Goal: Transaction & Acquisition: Purchase product/service

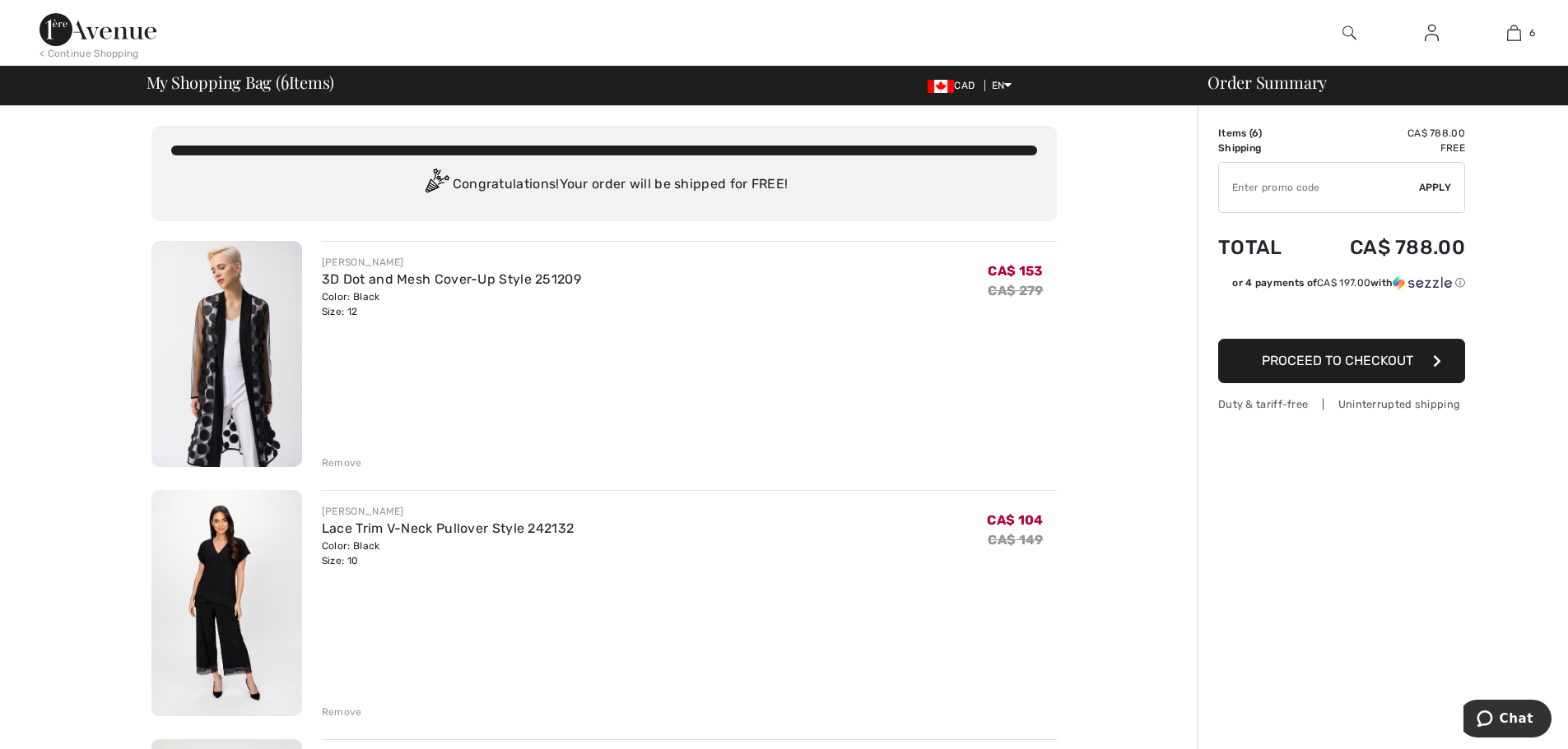
click at [350, 456] on div "Remove" at bounding box center [342, 463] width 40 height 15
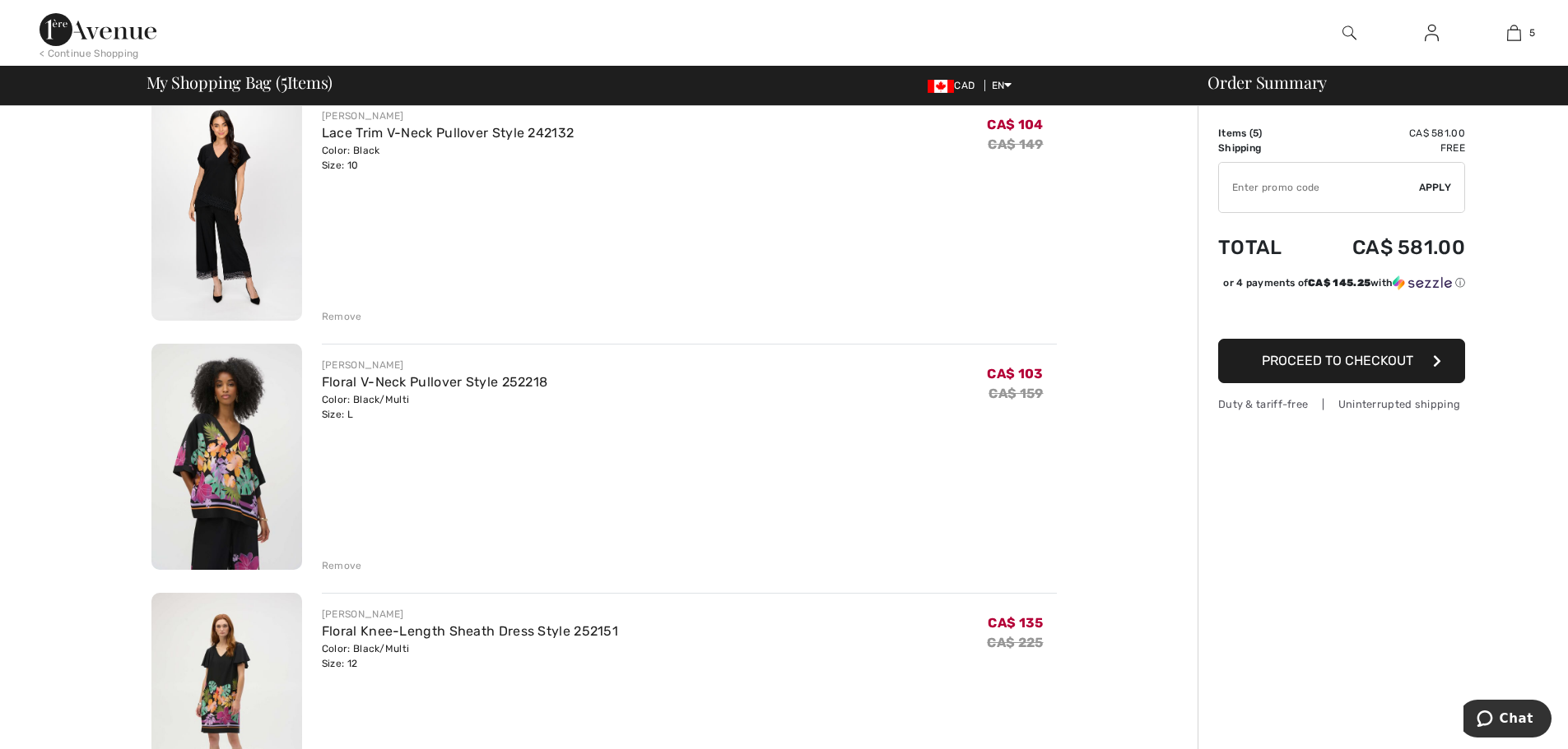
scroll to position [165, 0]
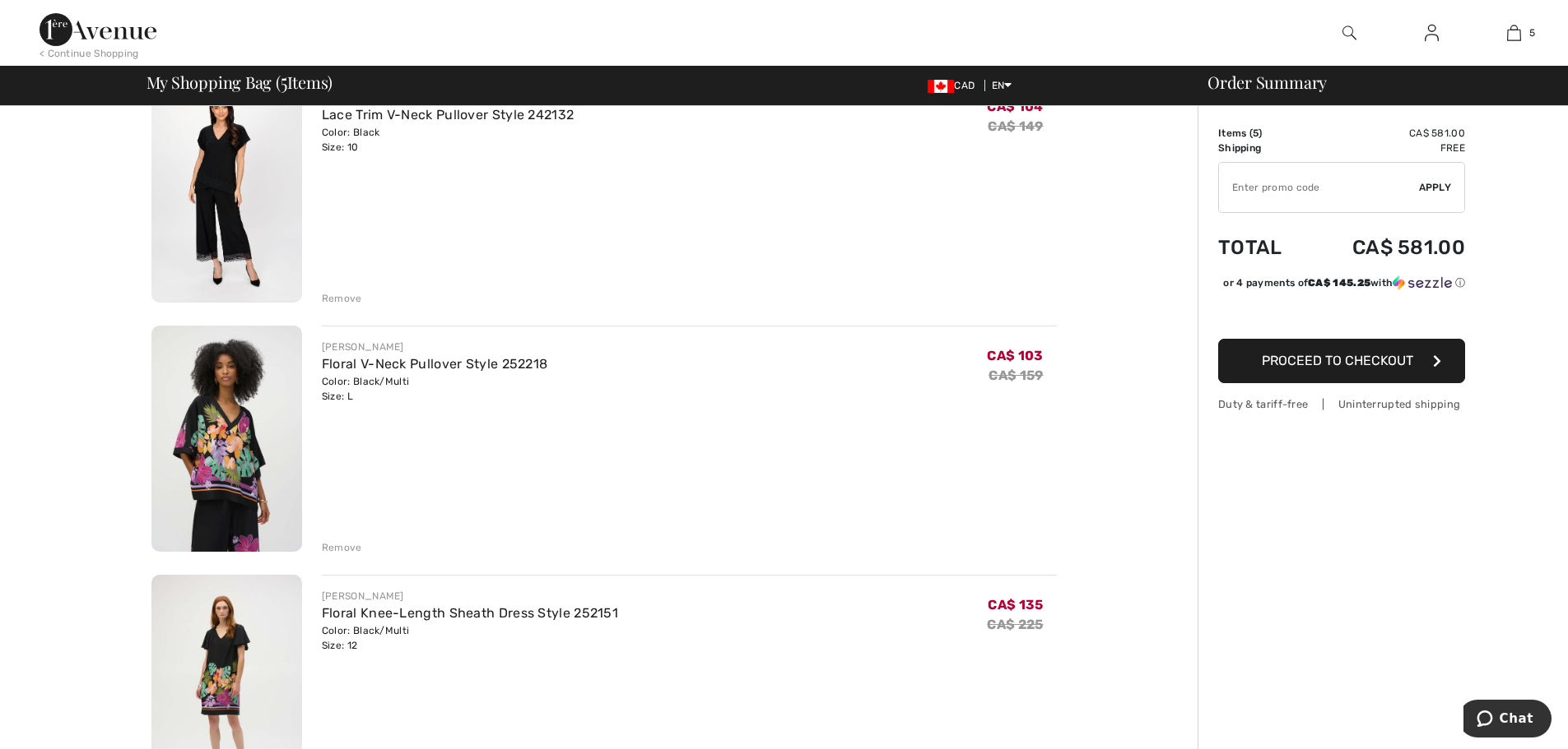
click at [342, 547] on div "Remove" at bounding box center [342, 547] width 40 height 15
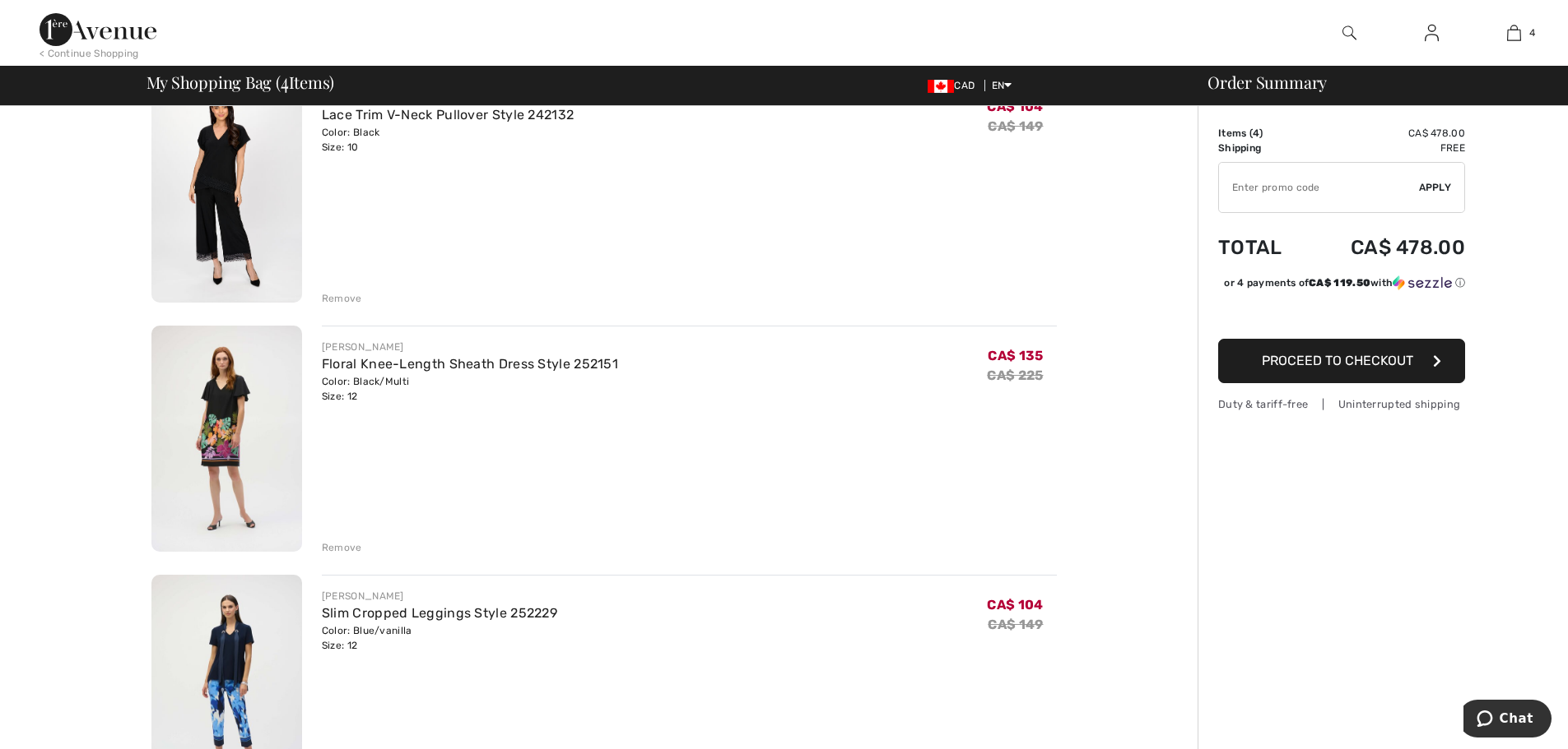
click at [348, 545] on div "Remove" at bounding box center [342, 547] width 40 height 15
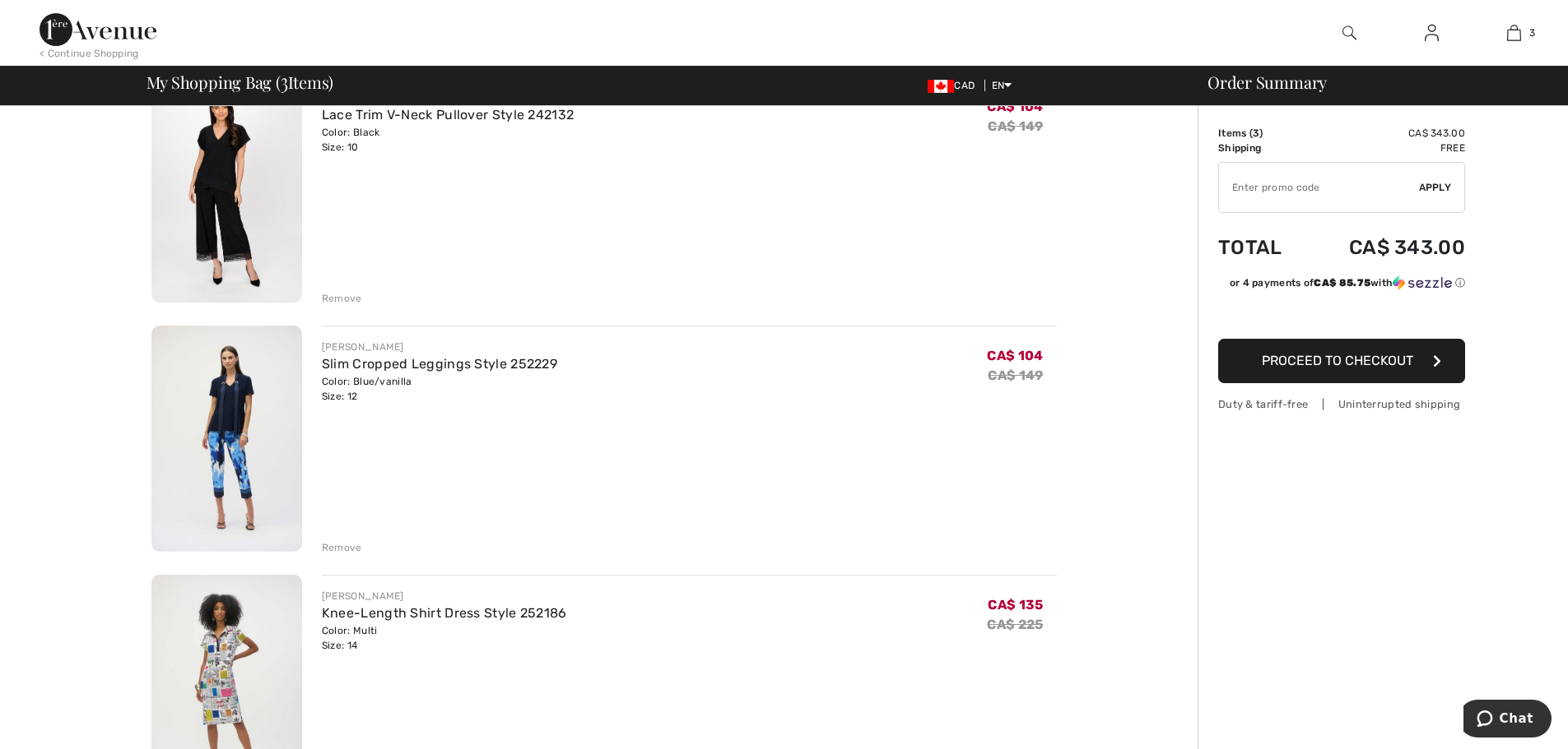
click at [348, 545] on div "Remove" at bounding box center [342, 547] width 40 height 15
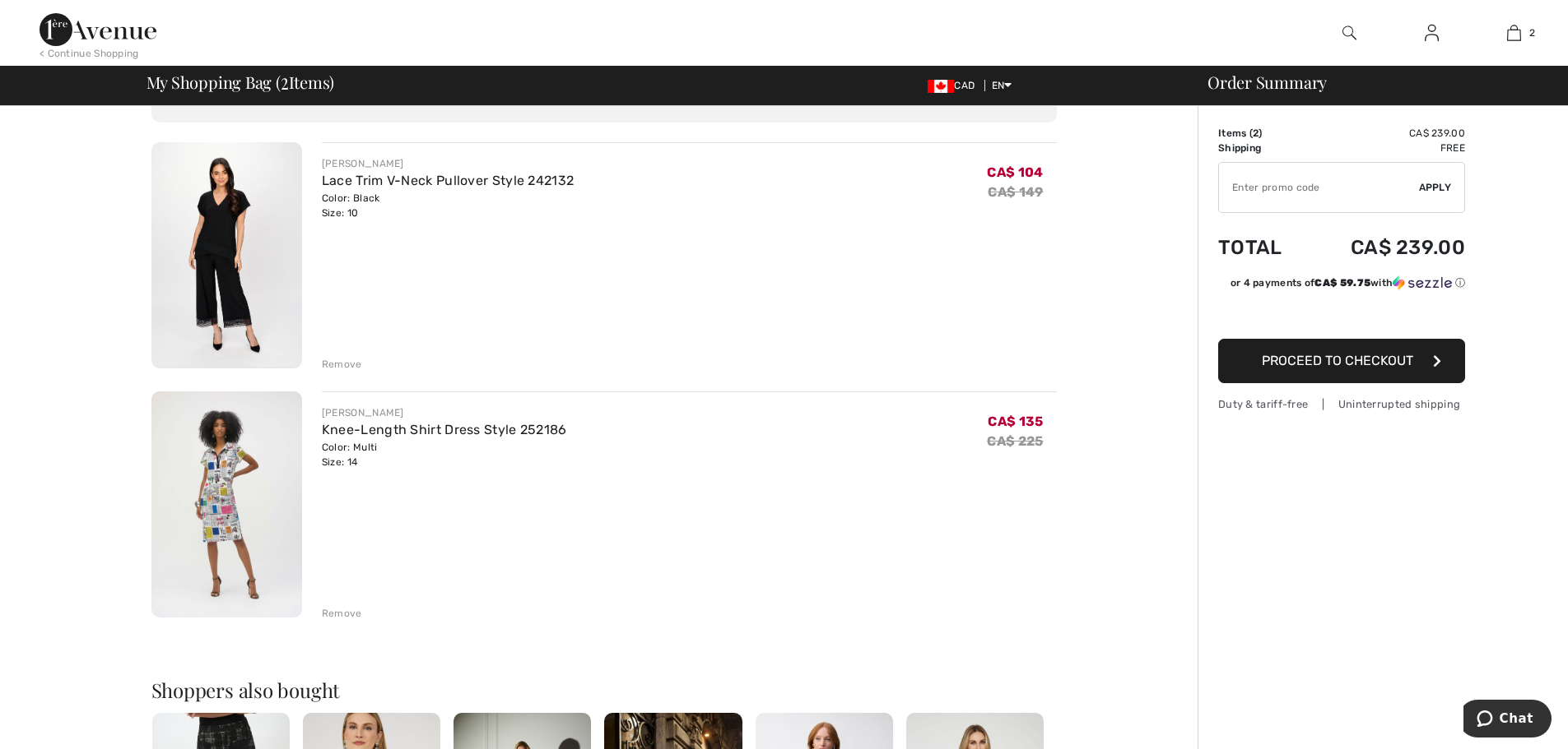
scroll to position [0, 0]
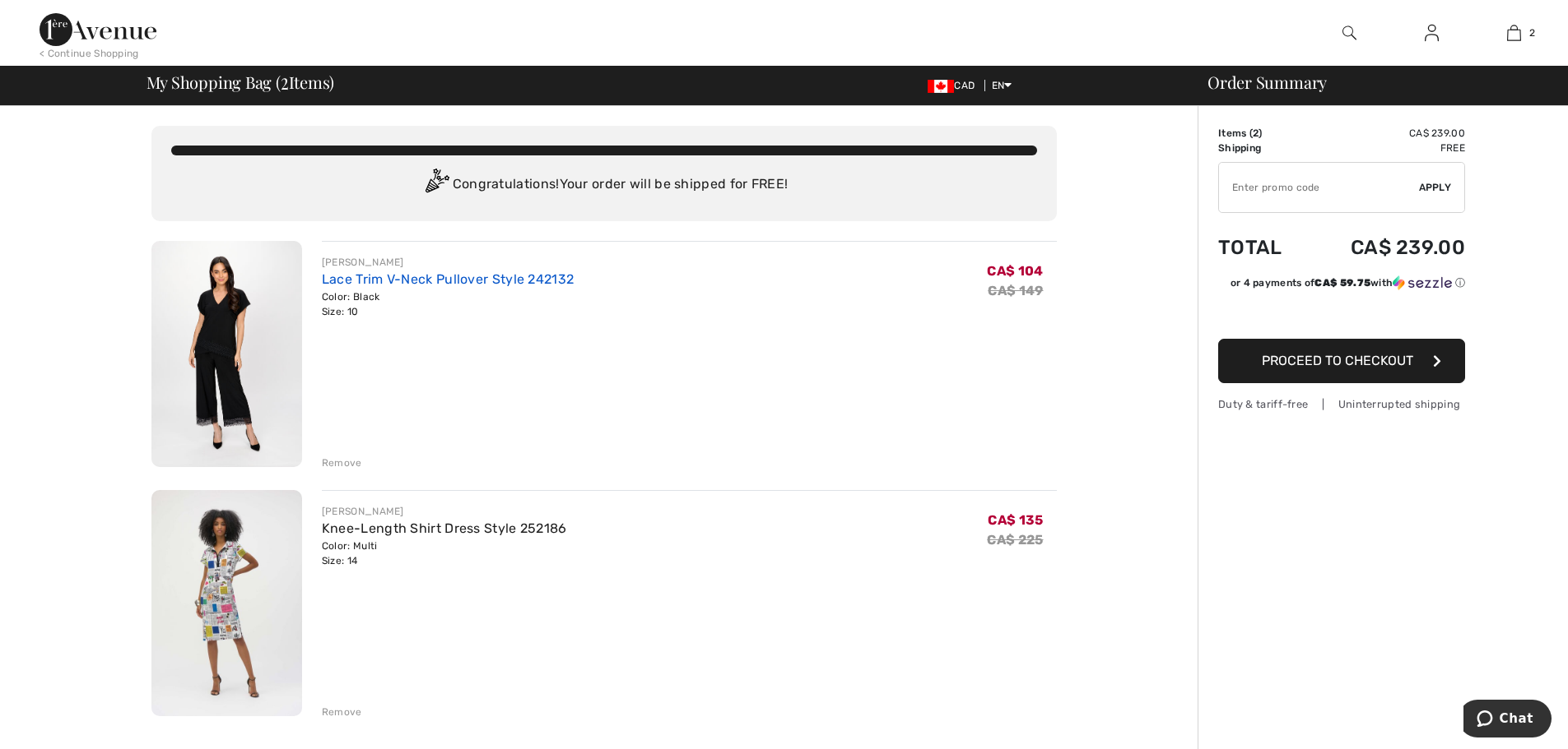
click at [392, 275] on link "Lace Trim V-Neck Pullover Style 242132" at bounding box center [448, 279] width 252 height 15
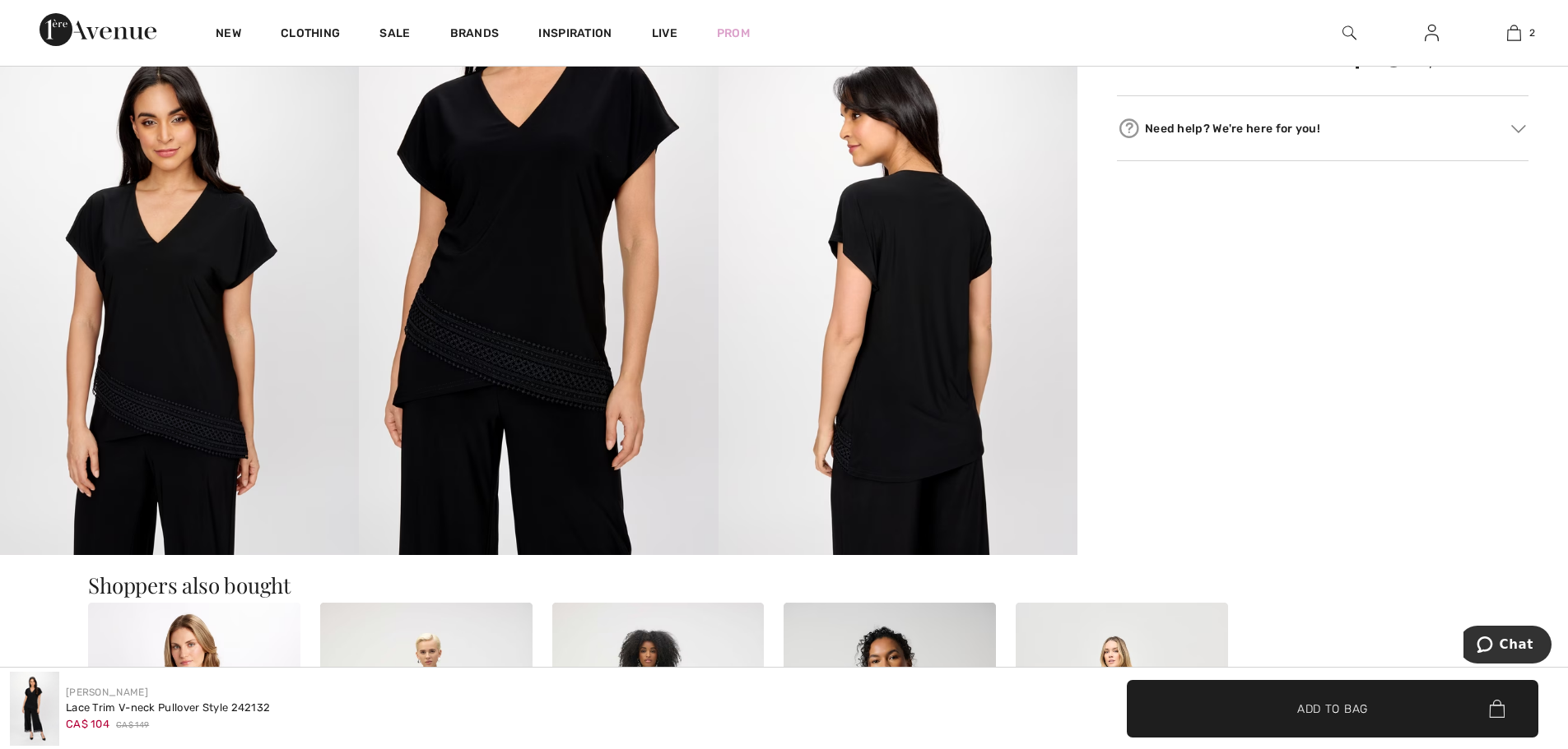
scroll to position [987, 0]
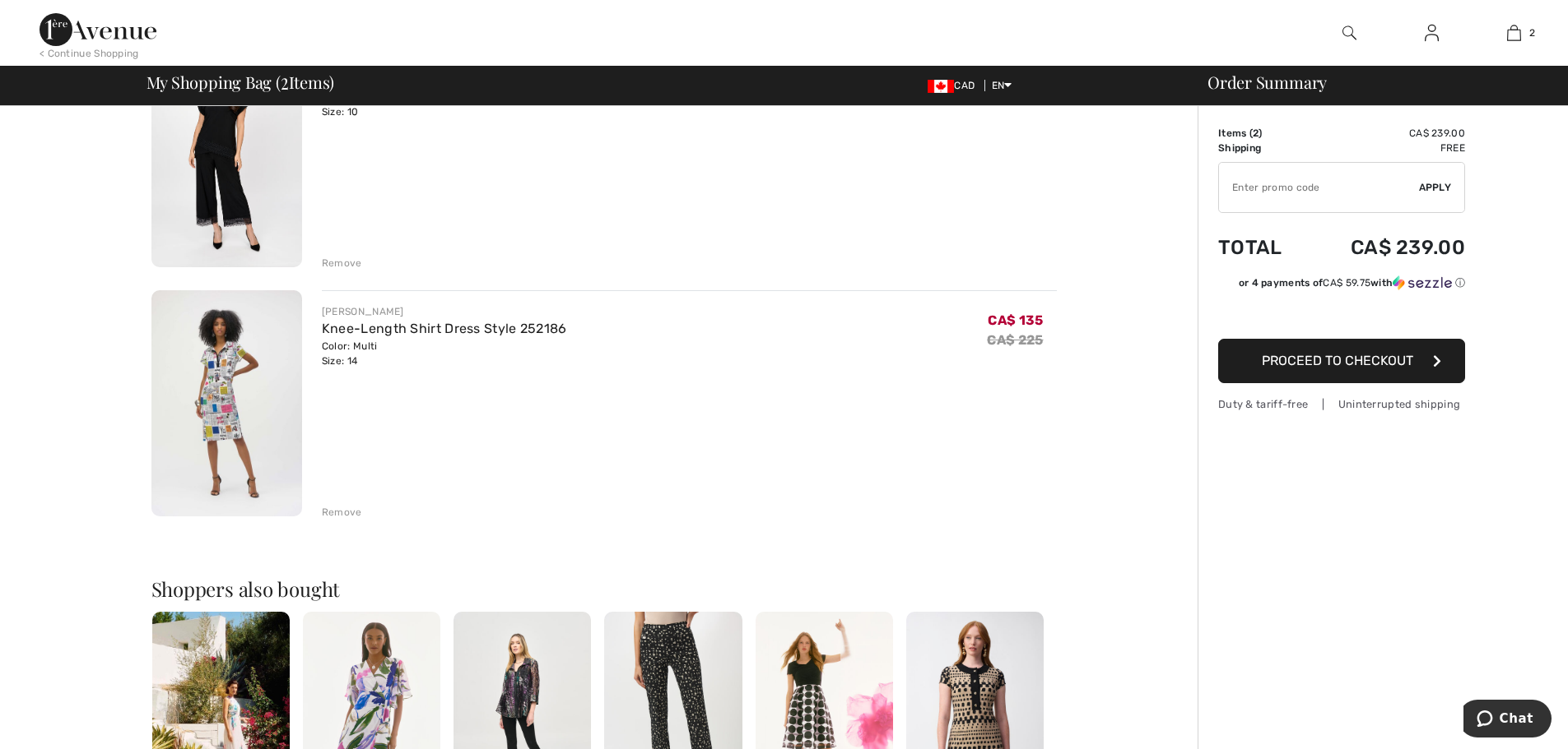
scroll to position [247, 0]
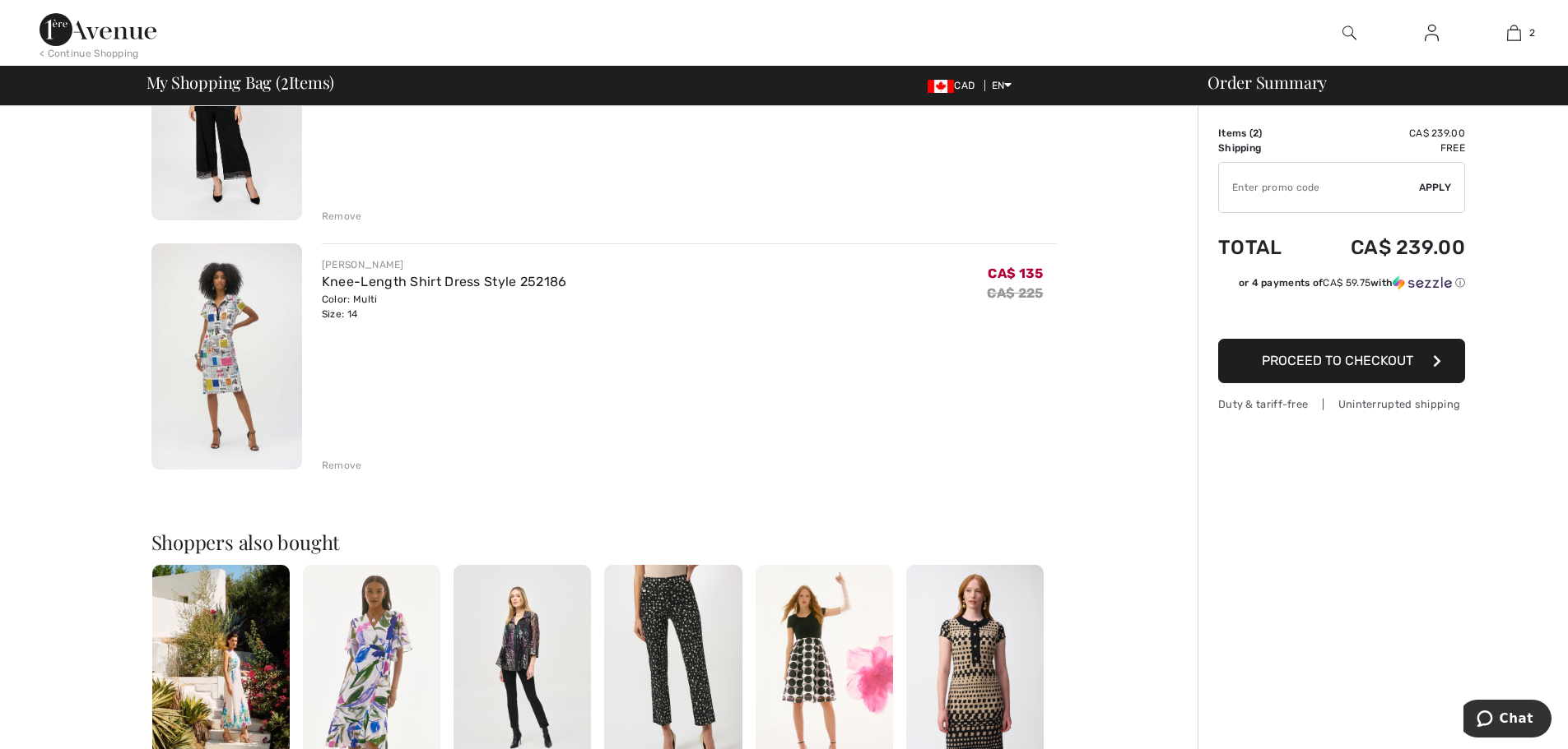
click at [358, 467] on div "Remove" at bounding box center [342, 465] width 40 height 15
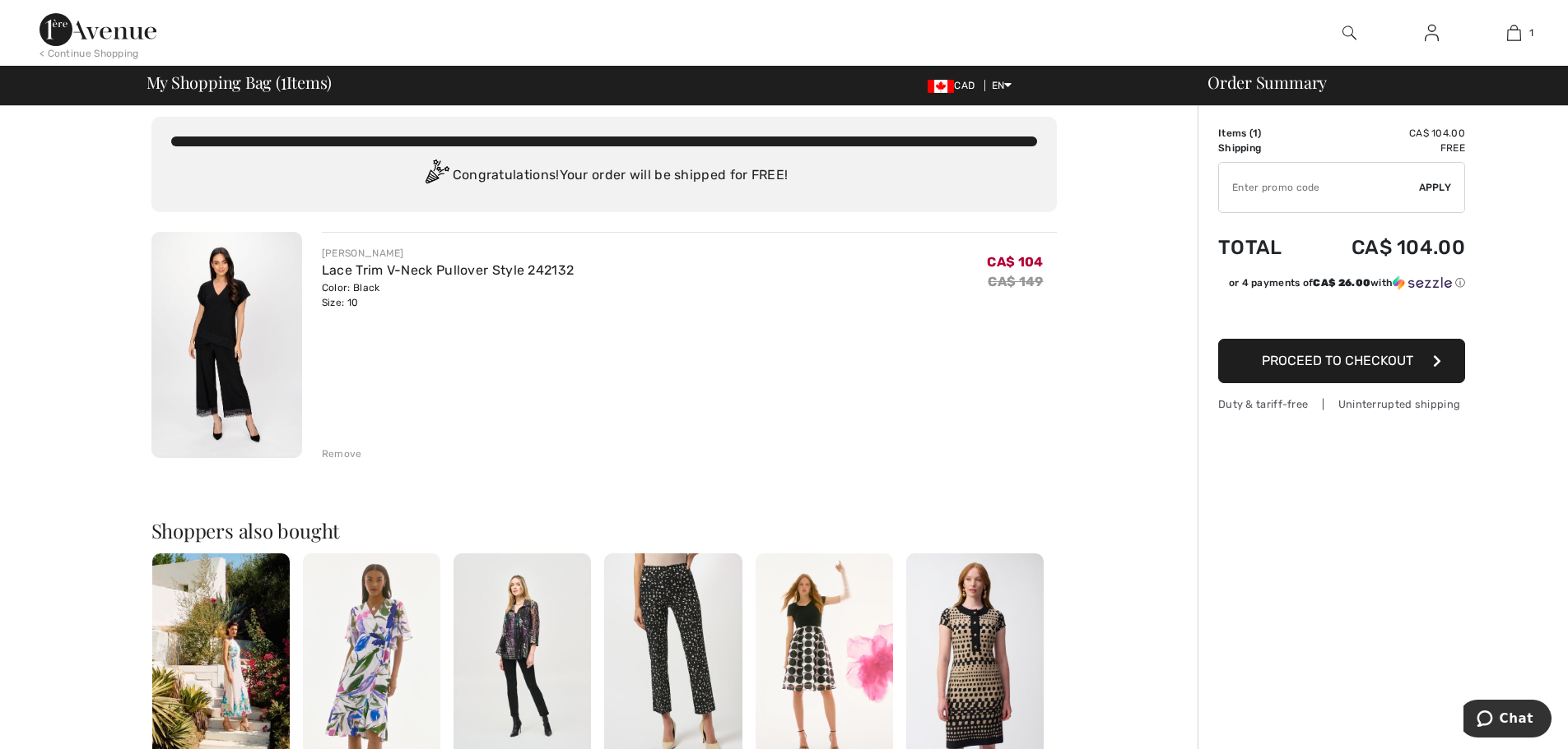
scroll to position [0, 0]
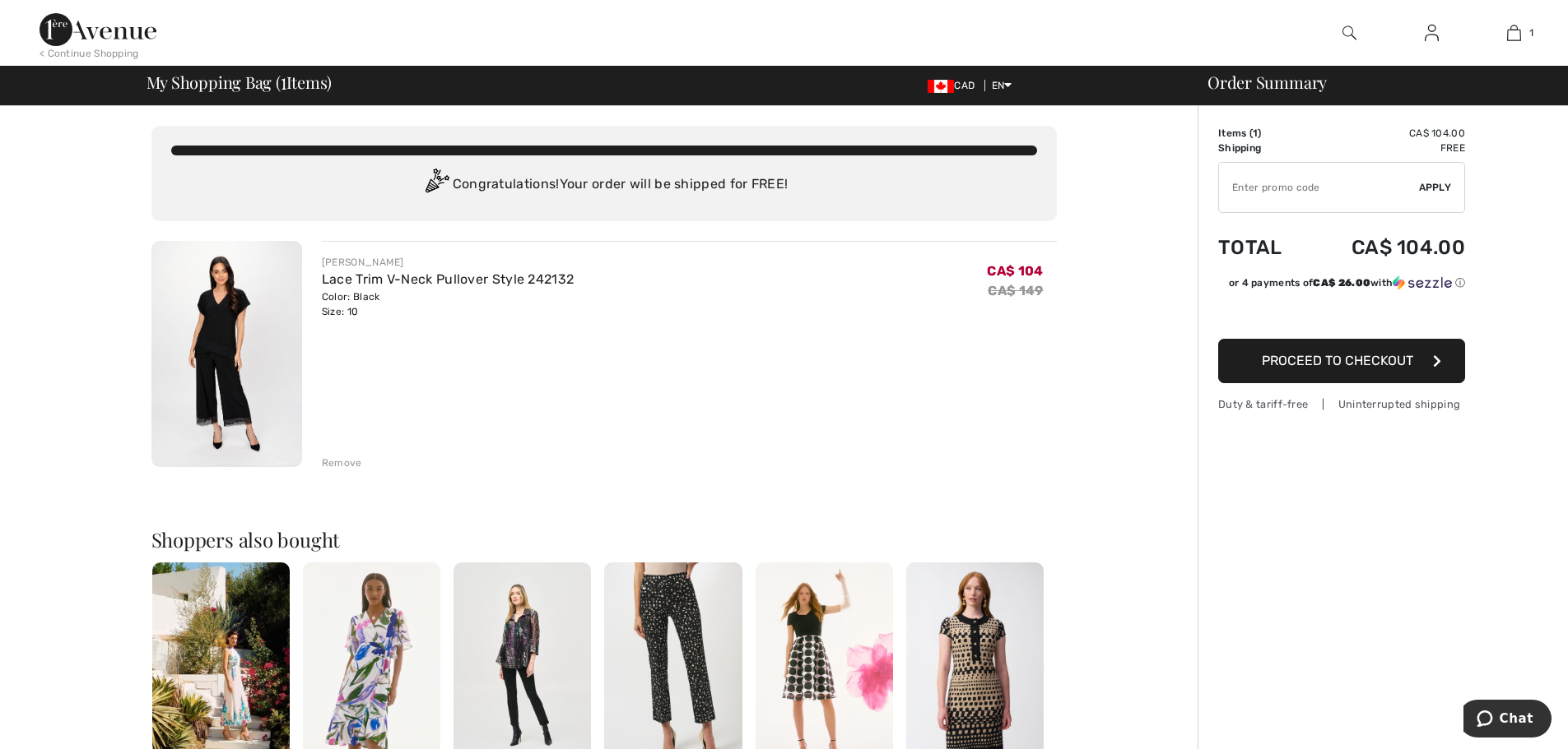
click at [1307, 187] on input "TEXT" at bounding box center [1319, 188] width 200 height 50
type input "EXTRA15"
click at [1351, 365] on span "Proceed to Checkout" at bounding box center [1337, 360] width 151 height 15
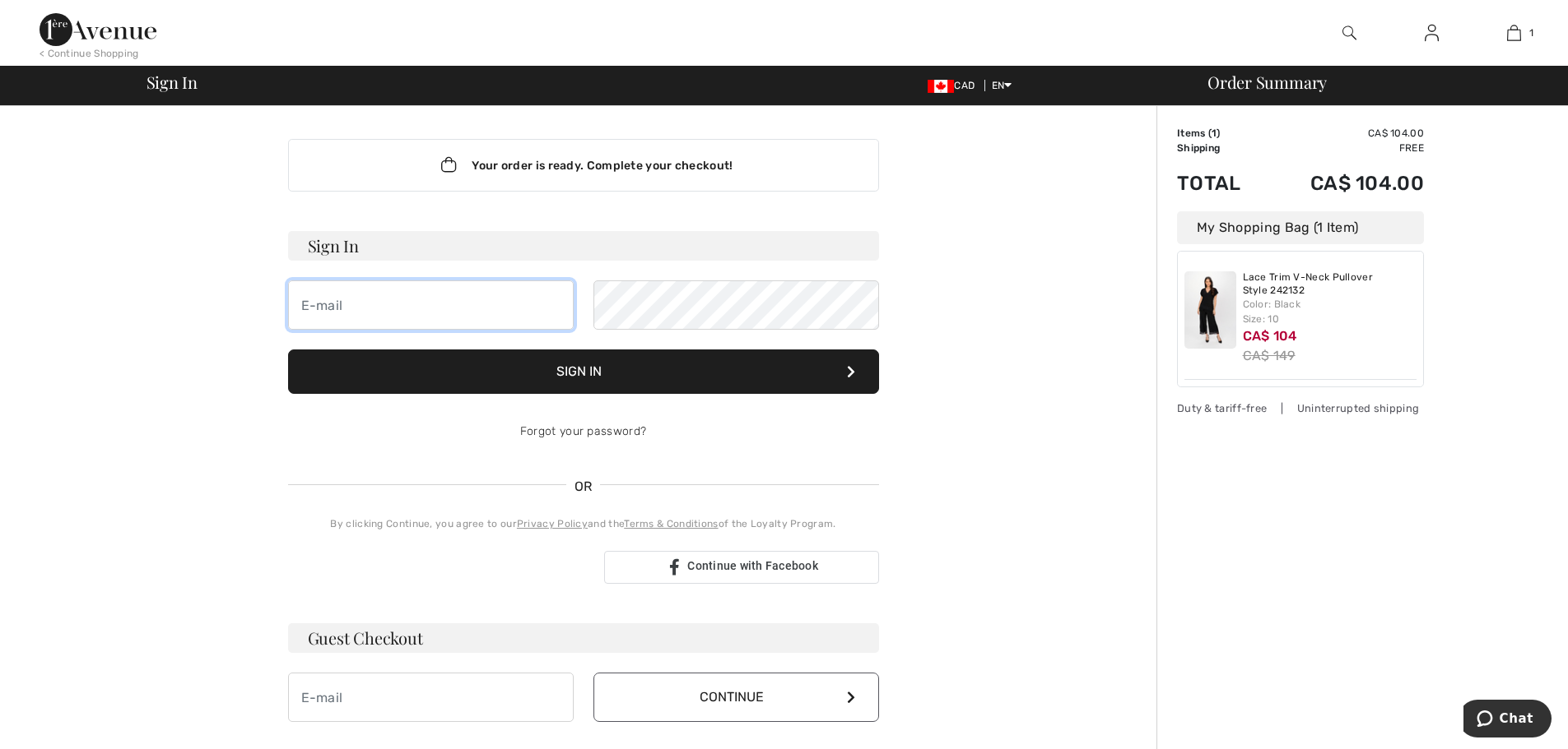
click at [426, 310] on input "email" at bounding box center [431, 305] width 285 height 50
type input "natflo1011@gmail.com"
click at [707, 368] on button "Sign In" at bounding box center [584, 372] width 591 height 44
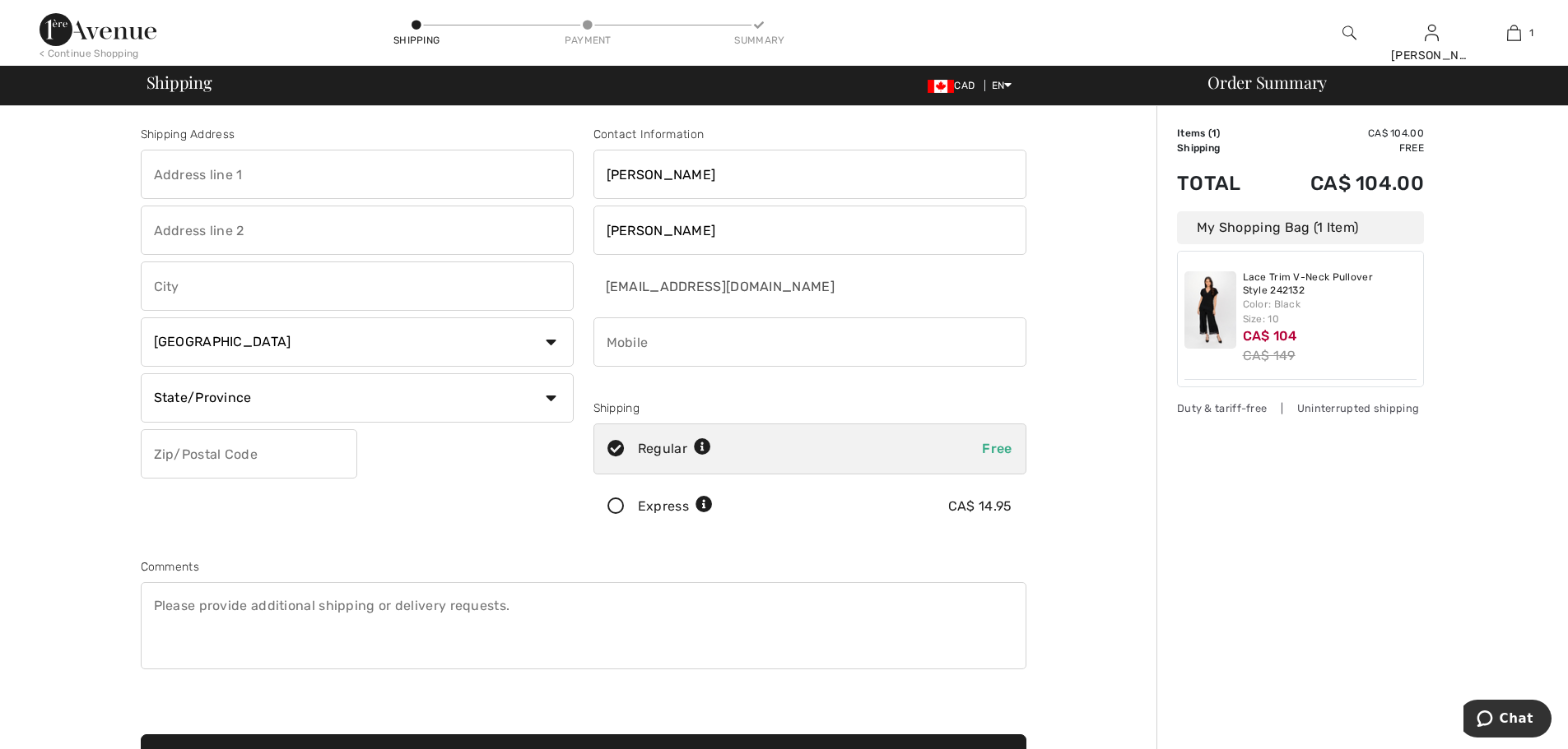
click at [1329, 226] on div "My Shopping Bag (1 Item)" at bounding box center [1300, 228] width 247 height 33
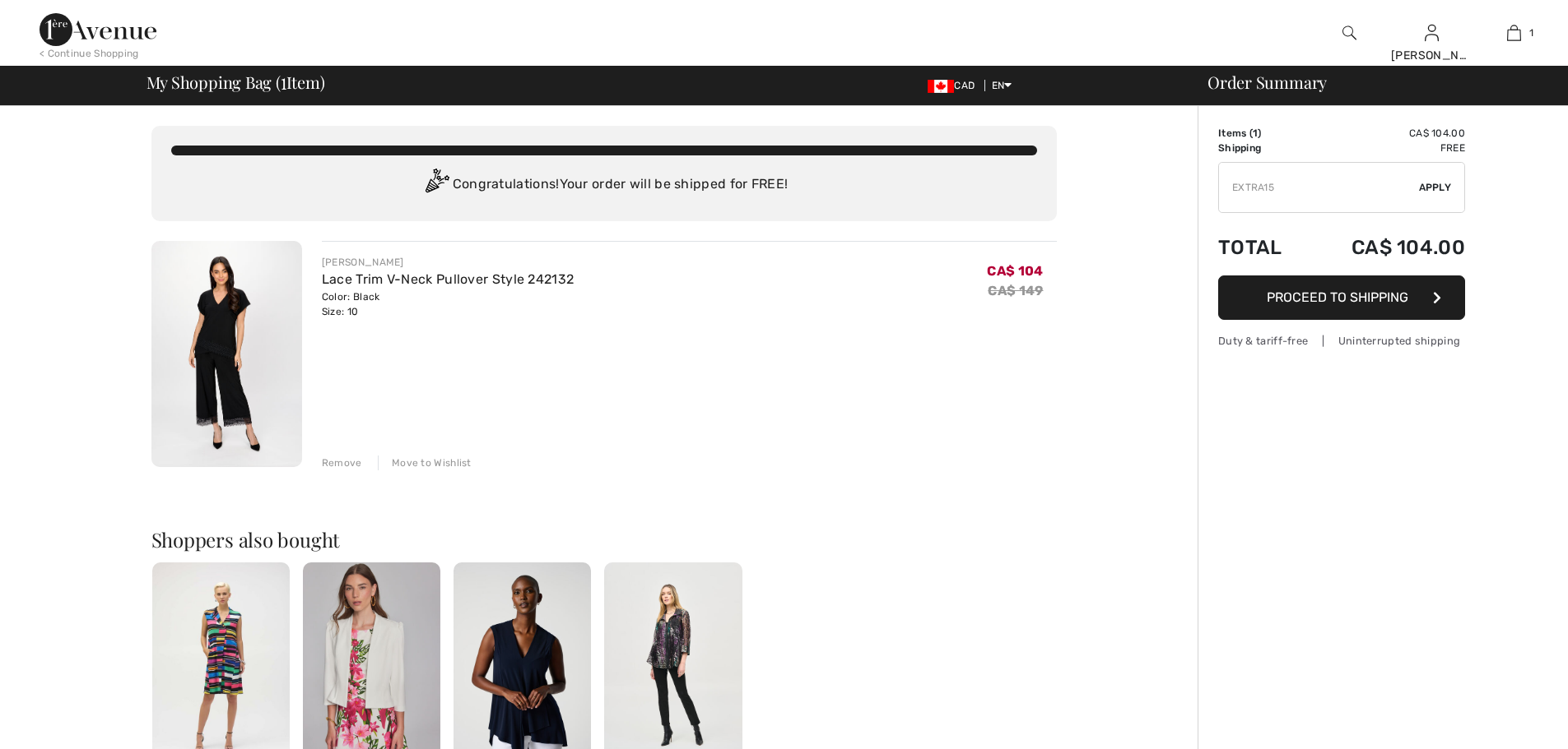
checkbox input "true"
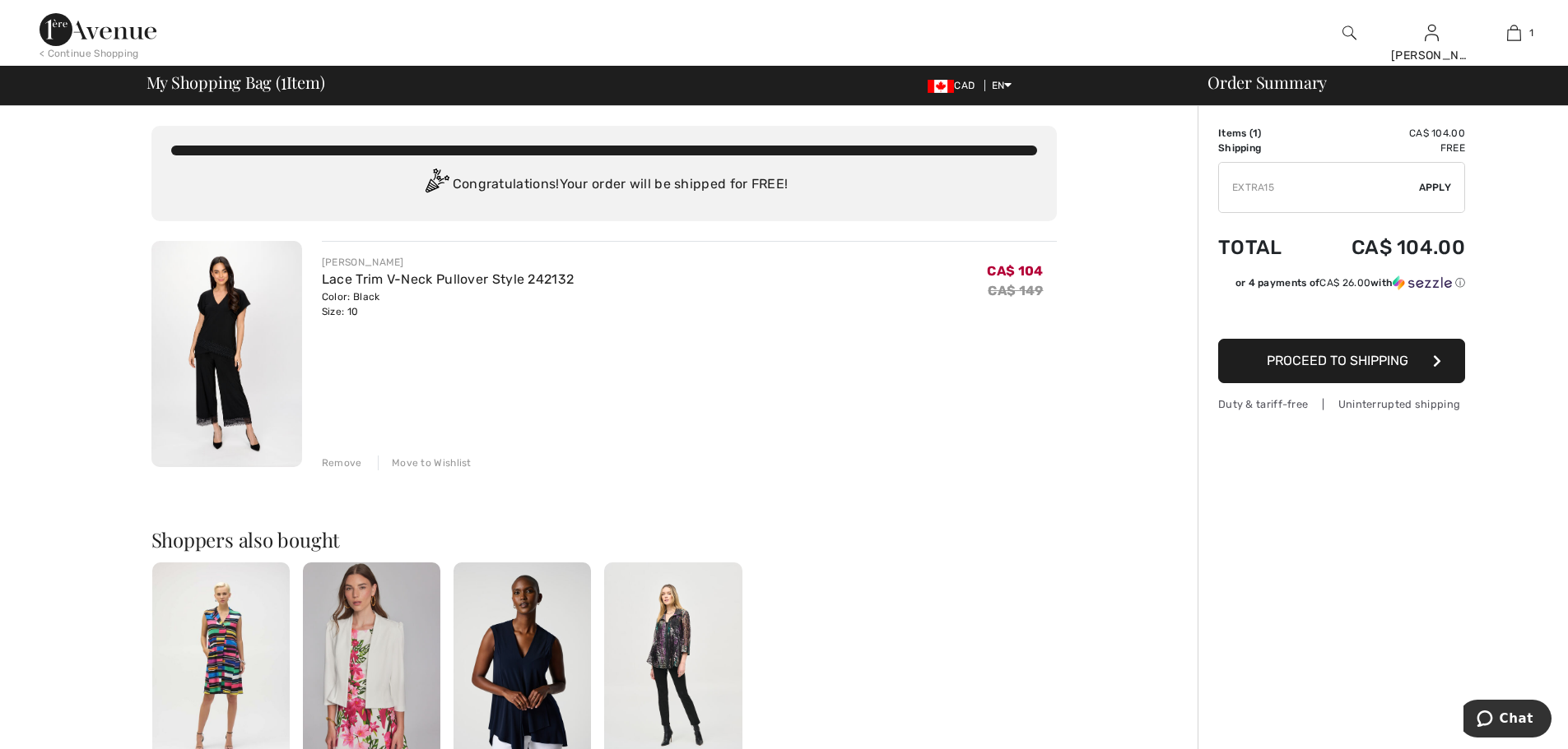
click at [1435, 184] on span "Apply" at bounding box center [1436, 187] width 33 height 15
click at [414, 278] on link "Lace Trim V-Neck Pullover Style 242132" at bounding box center [448, 279] width 252 height 15
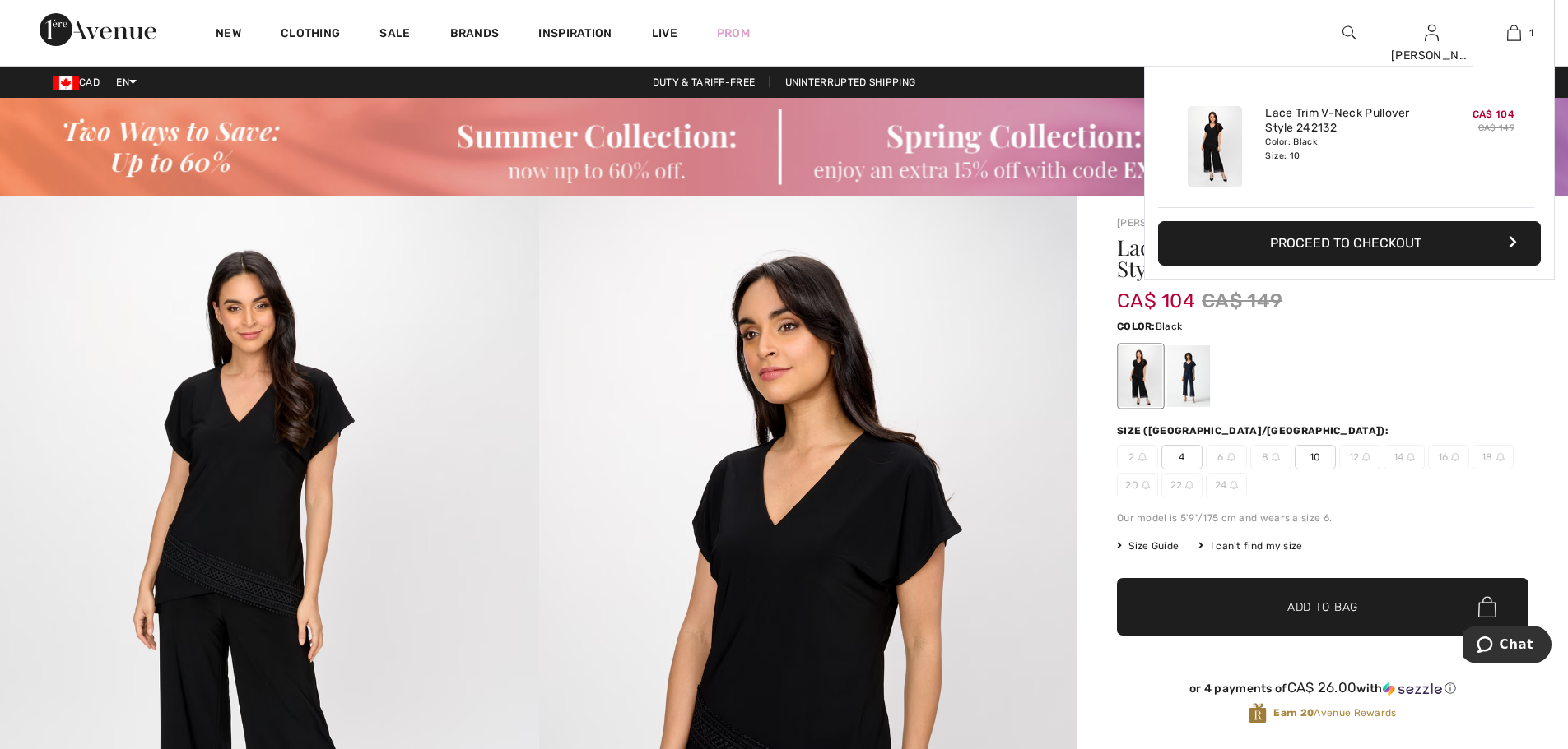
click at [1467, 120] on div "CA$ 104 CA$ 149" at bounding box center [1477, 147] width 87 height 95
click at [1387, 250] on button "Proceed to Checkout" at bounding box center [1349, 243] width 383 height 44
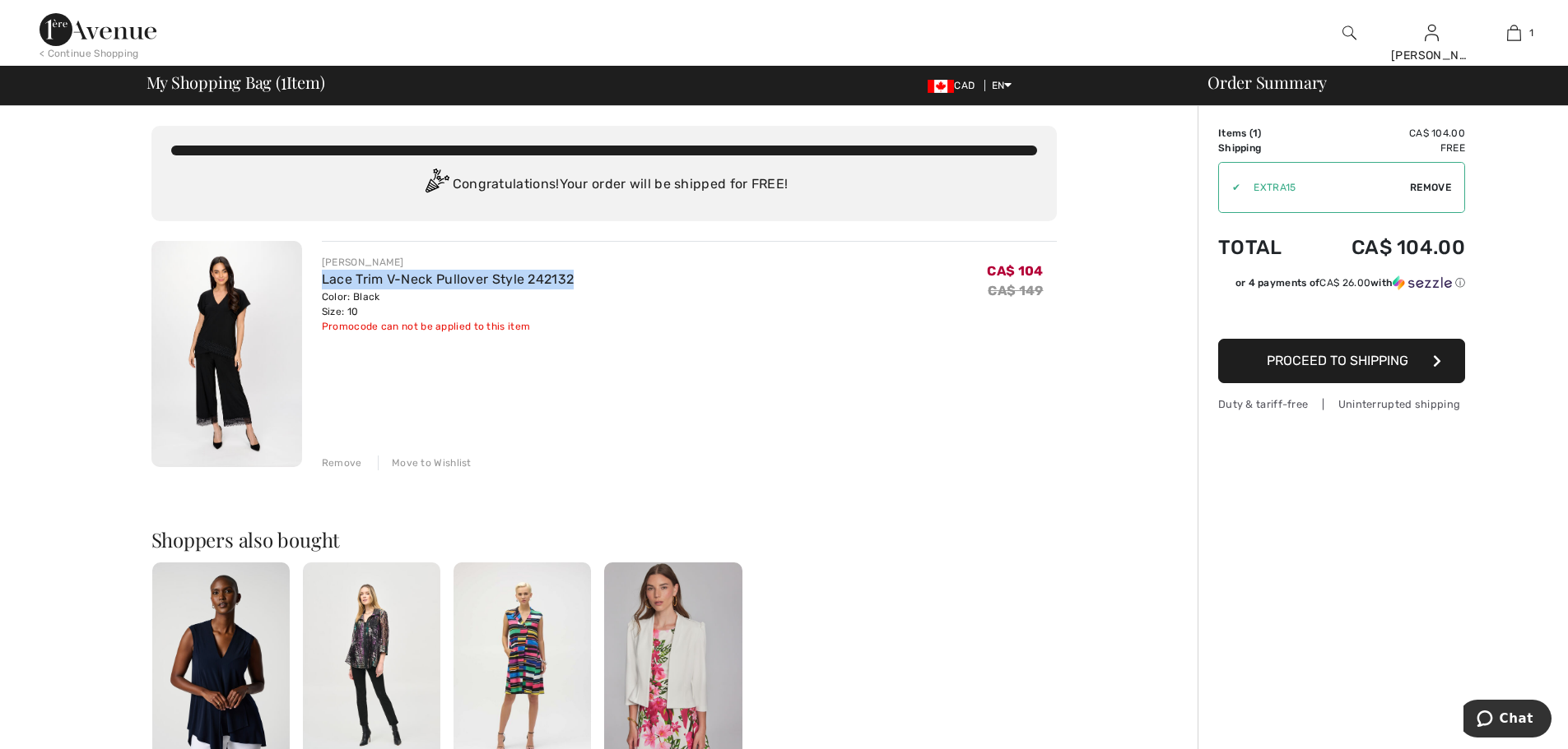
drag, startPoint x: 594, startPoint y: 272, endPoint x: 319, endPoint y: 279, distance: 275.1
click at [319, 279] on div "JOSEPH RIBKOFF Lace Trim V-Neck Pullover Style 242132 Color: Black Size: 10 Fin…" at bounding box center [678, 355] width 755 height 230
copy link "Lace Trim V-Neck Pullover Style 242132"
click at [1319, 361] on span "Proceed to Shipping" at bounding box center [1337, 360] width 142 height 15
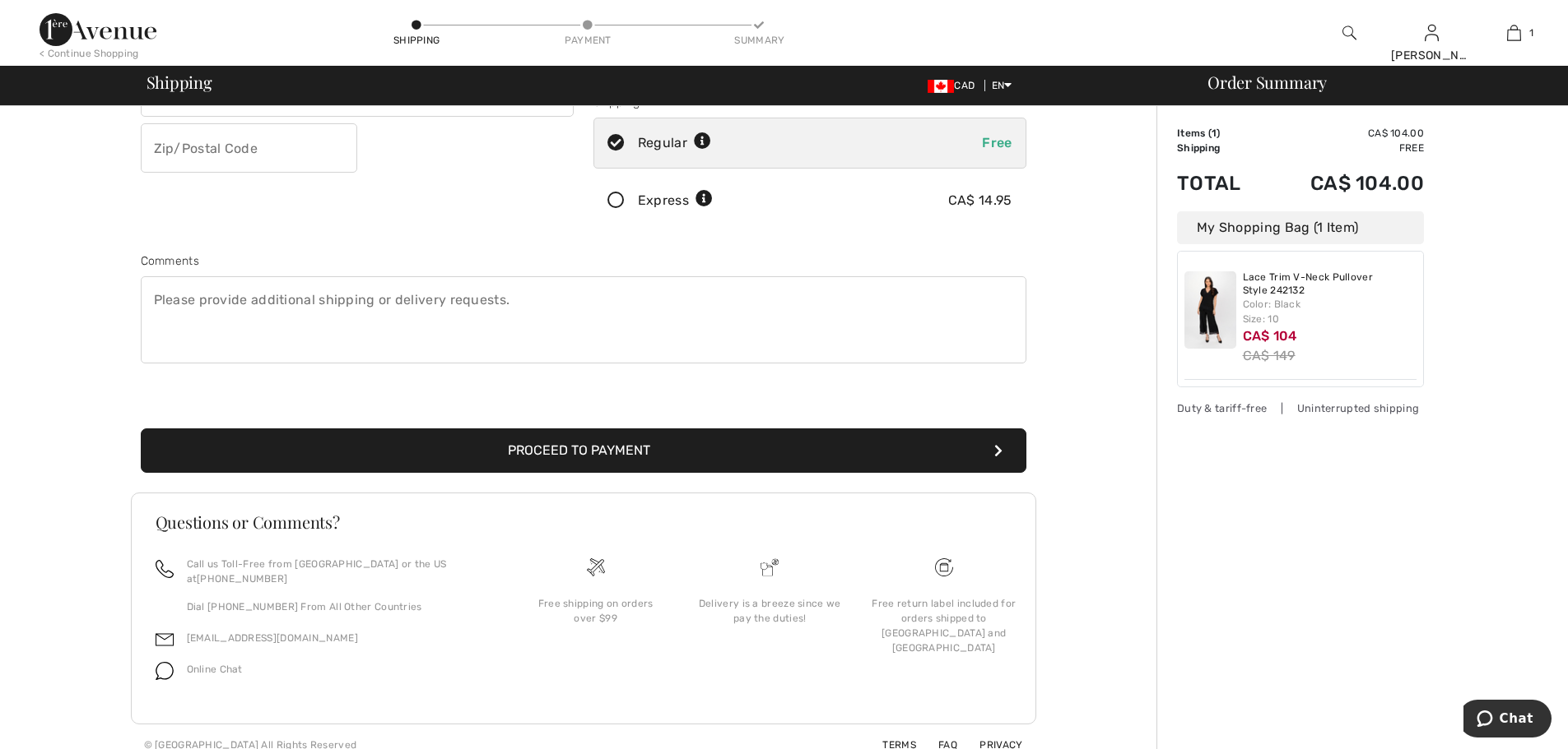
scroll to position [307, 0]
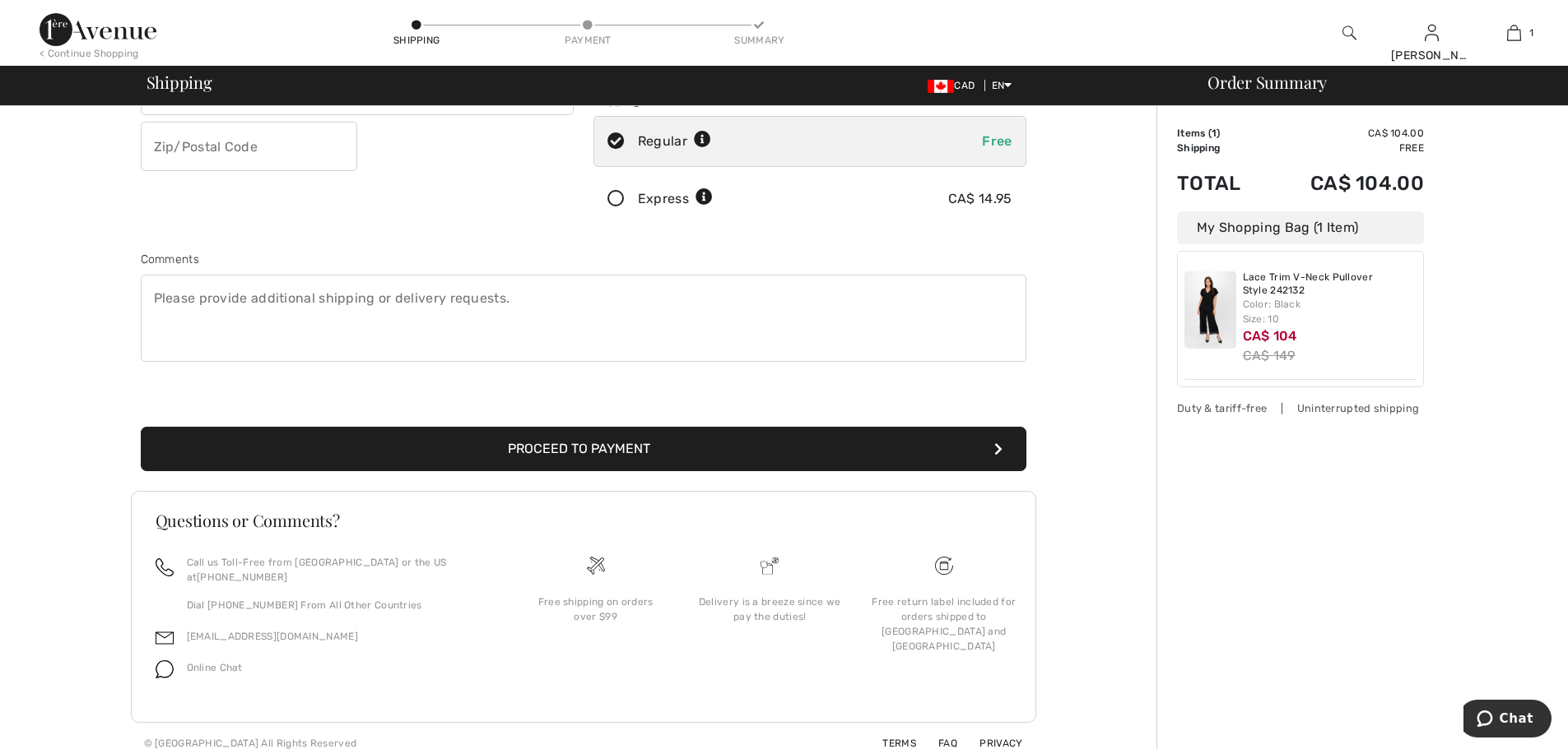
click at [616, 448] on button "Proceed to Payment" at bounding box center [584, 449] width 885 height 44
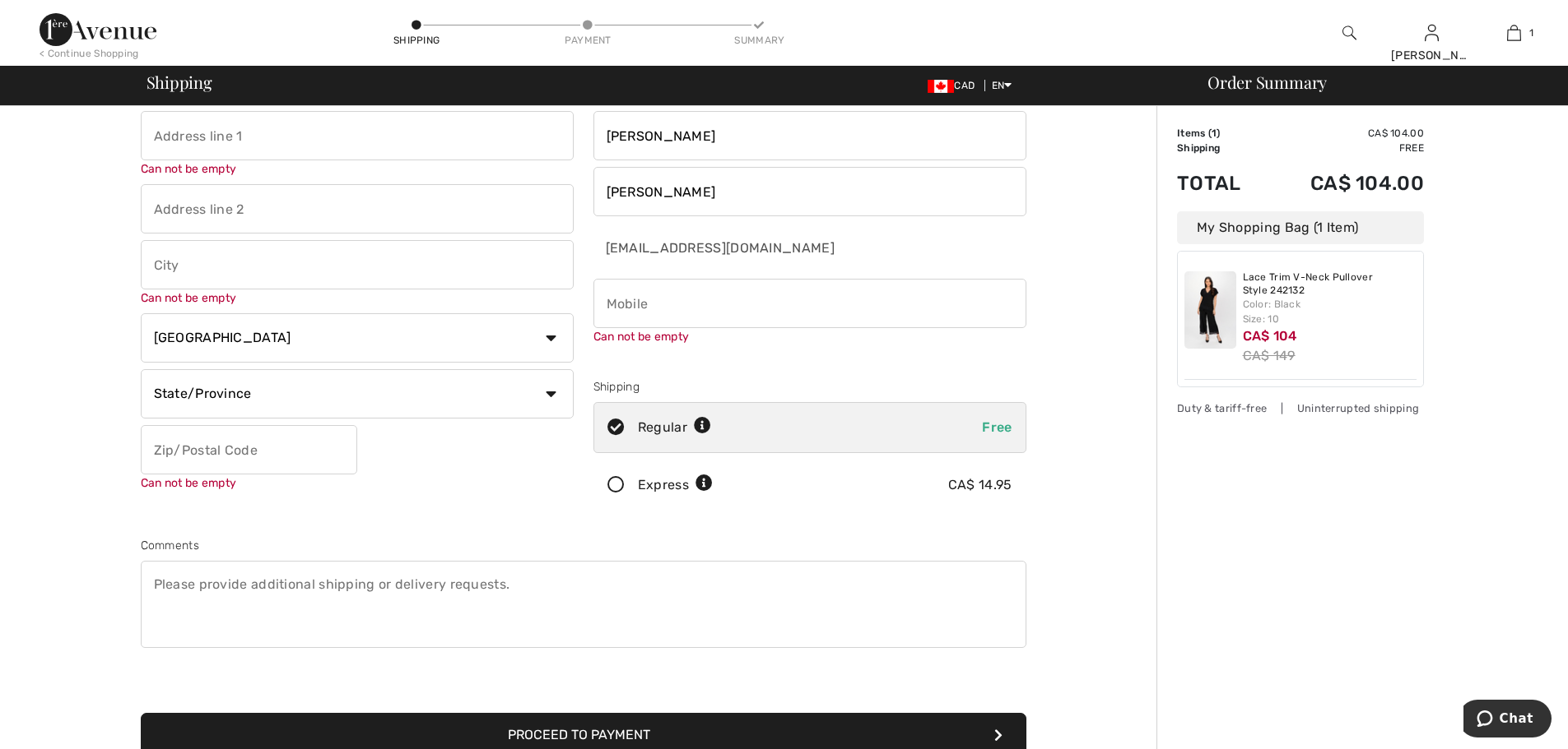
scroll to position [18, 0]
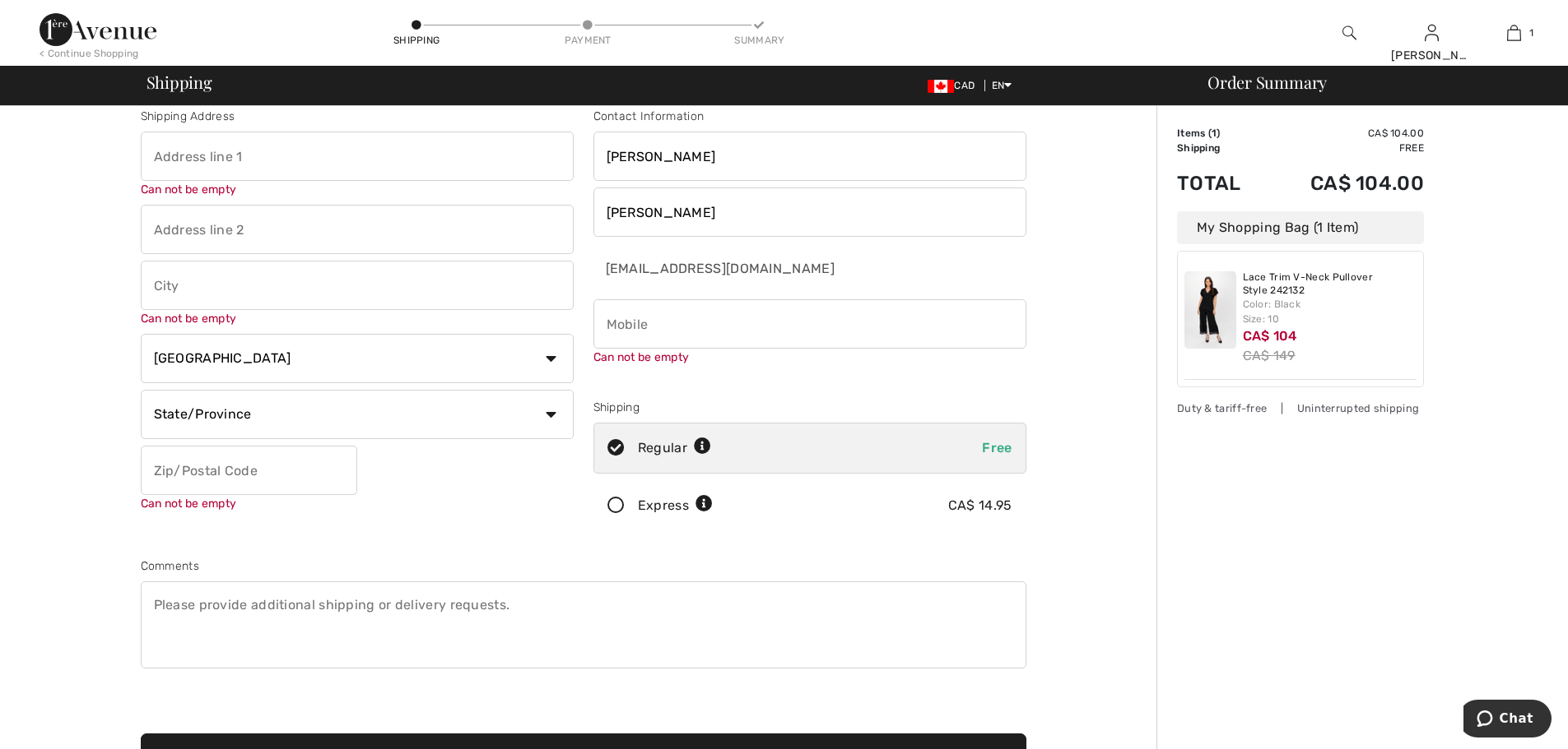
click at [652, 327] on input "phone" at bounding box center [809, 325] width 433 height 50
type input "6132634316"
type input "[STREET_ADDRESS]"
type input "[GEOGRAPHIC_DATA]"
select select "ON"
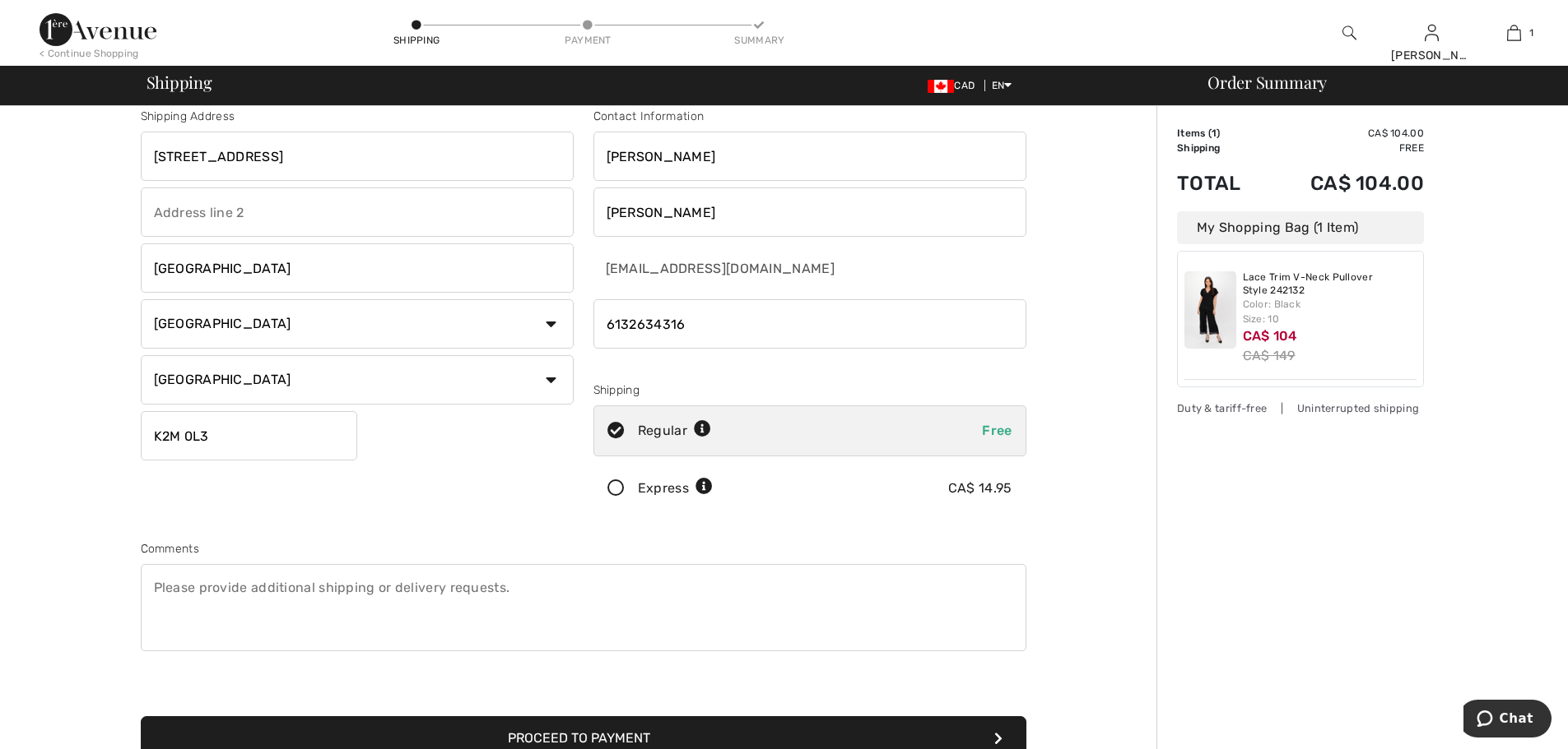
type input "K2M0L3"
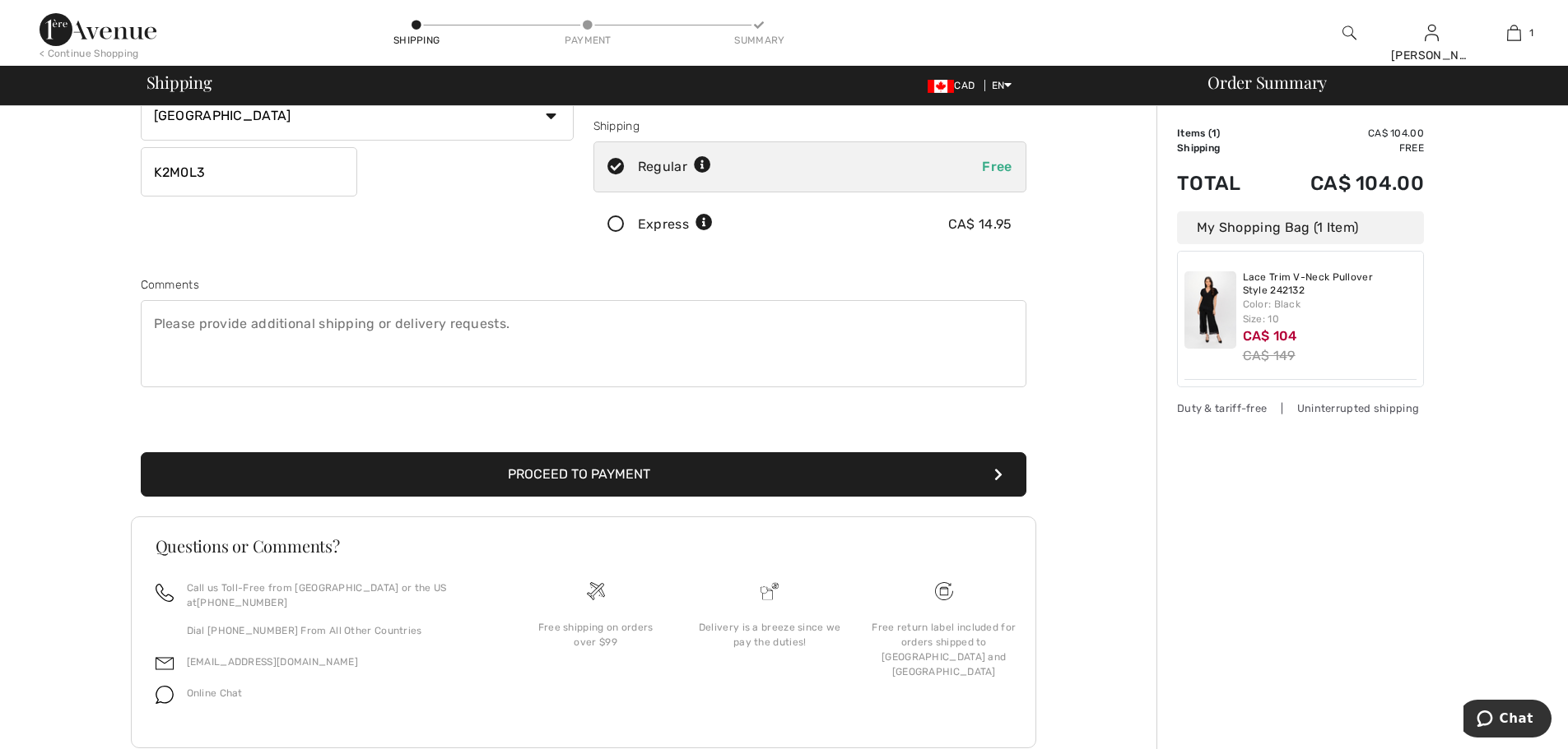
scroll to position [307, 0]
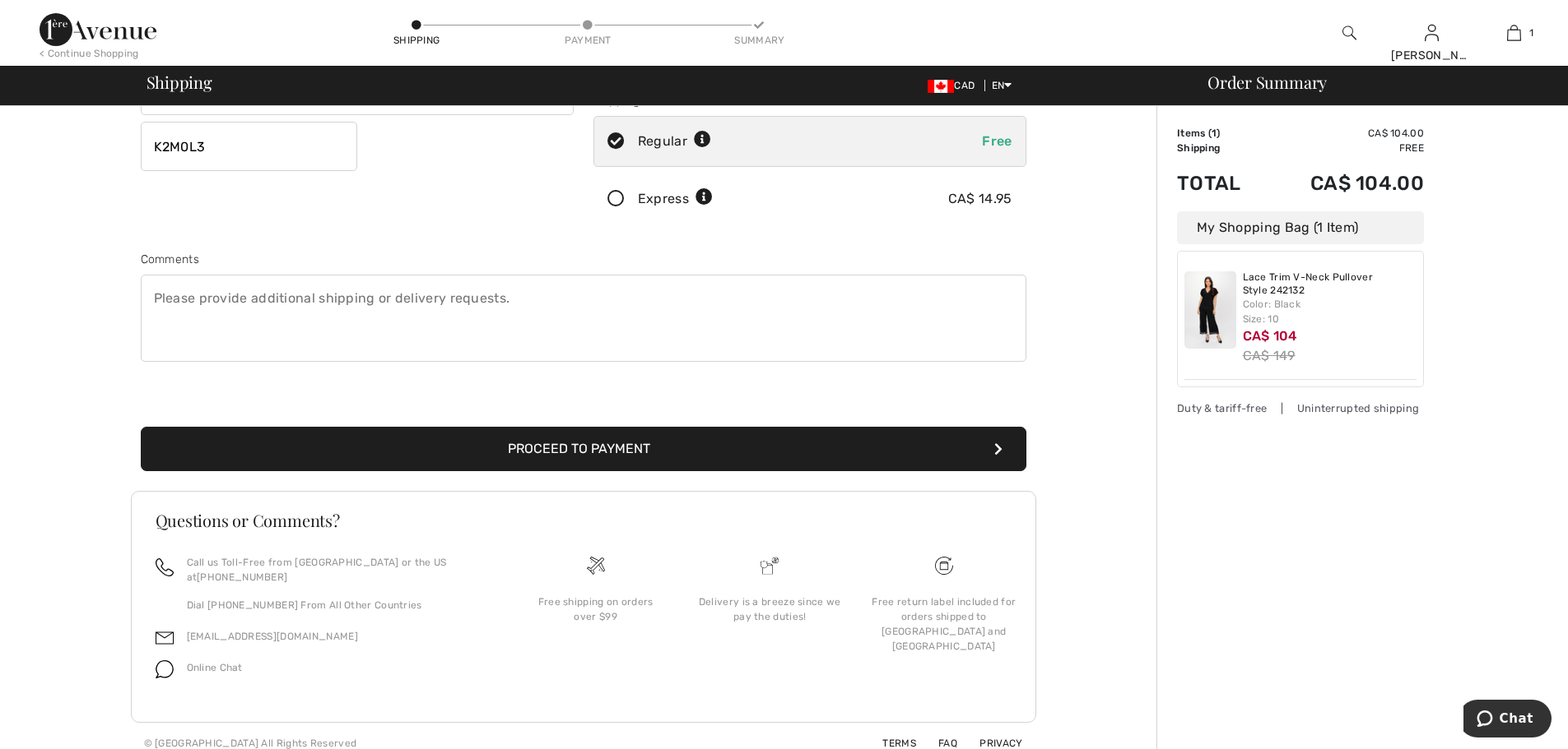
click at [611, 437] on button "Proceed to Payment" at bounding box center [584, 449] width 885 height 44
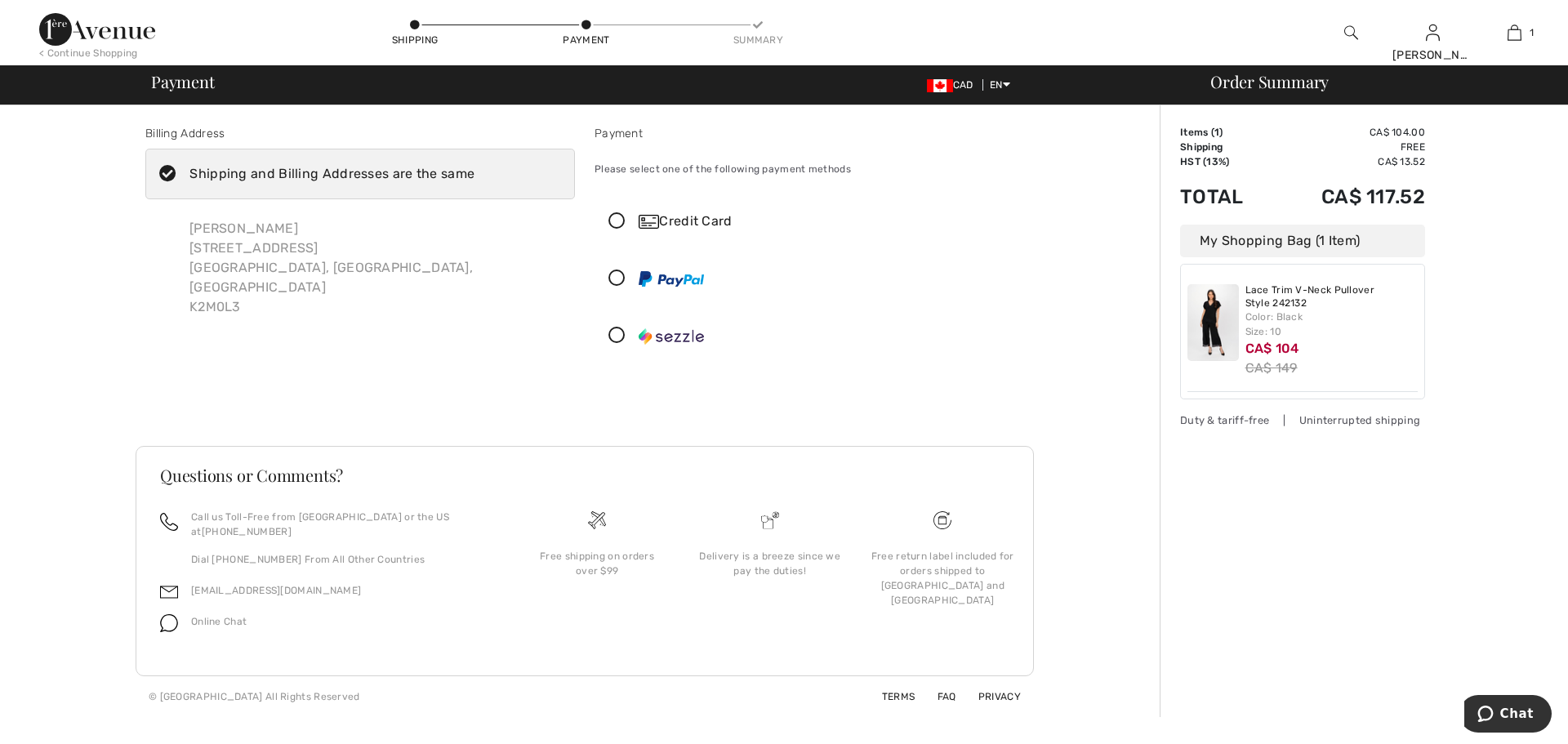
click at [612, 217] on icon at bounding box center [617, 221] width 43 height 17
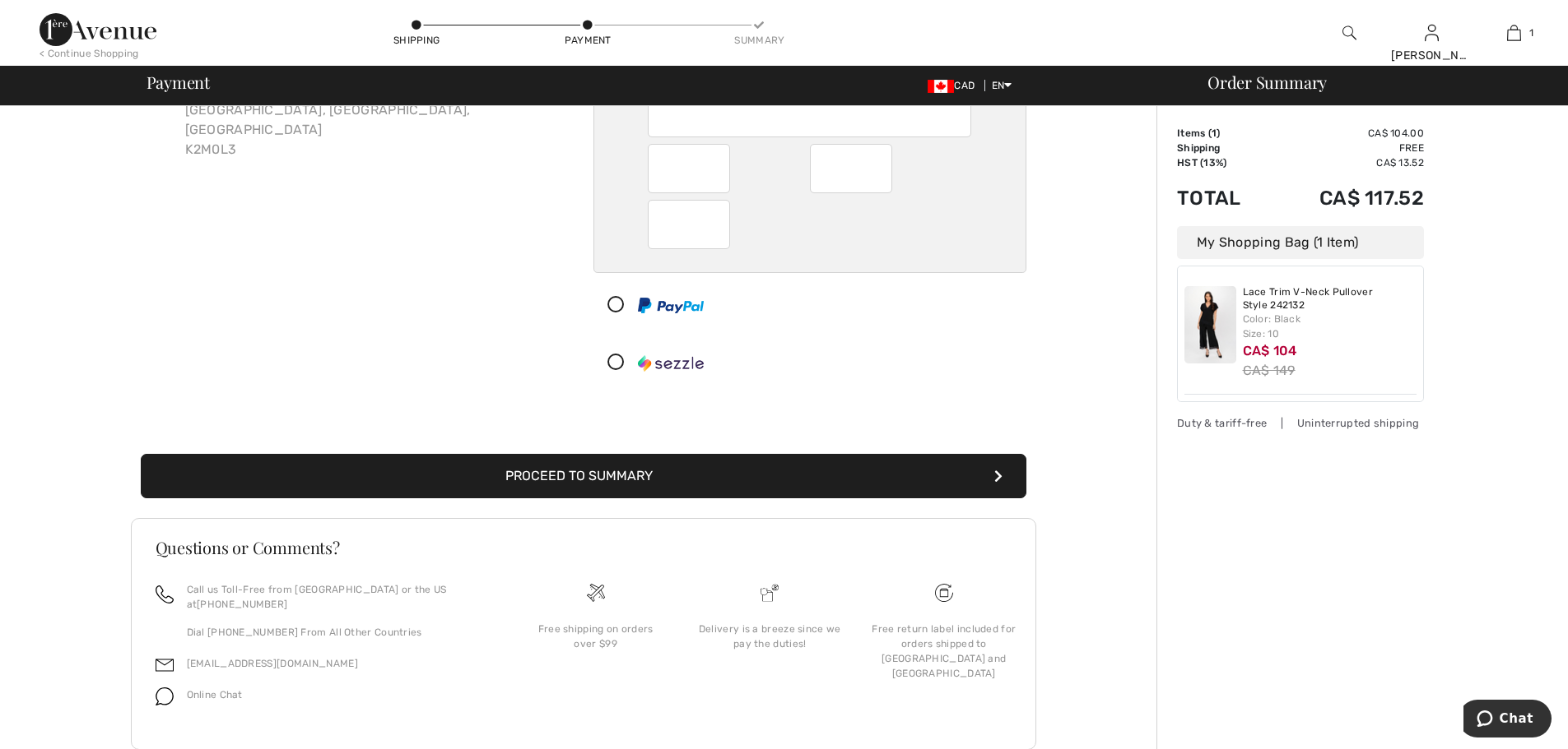
scroll to position [187, 0]
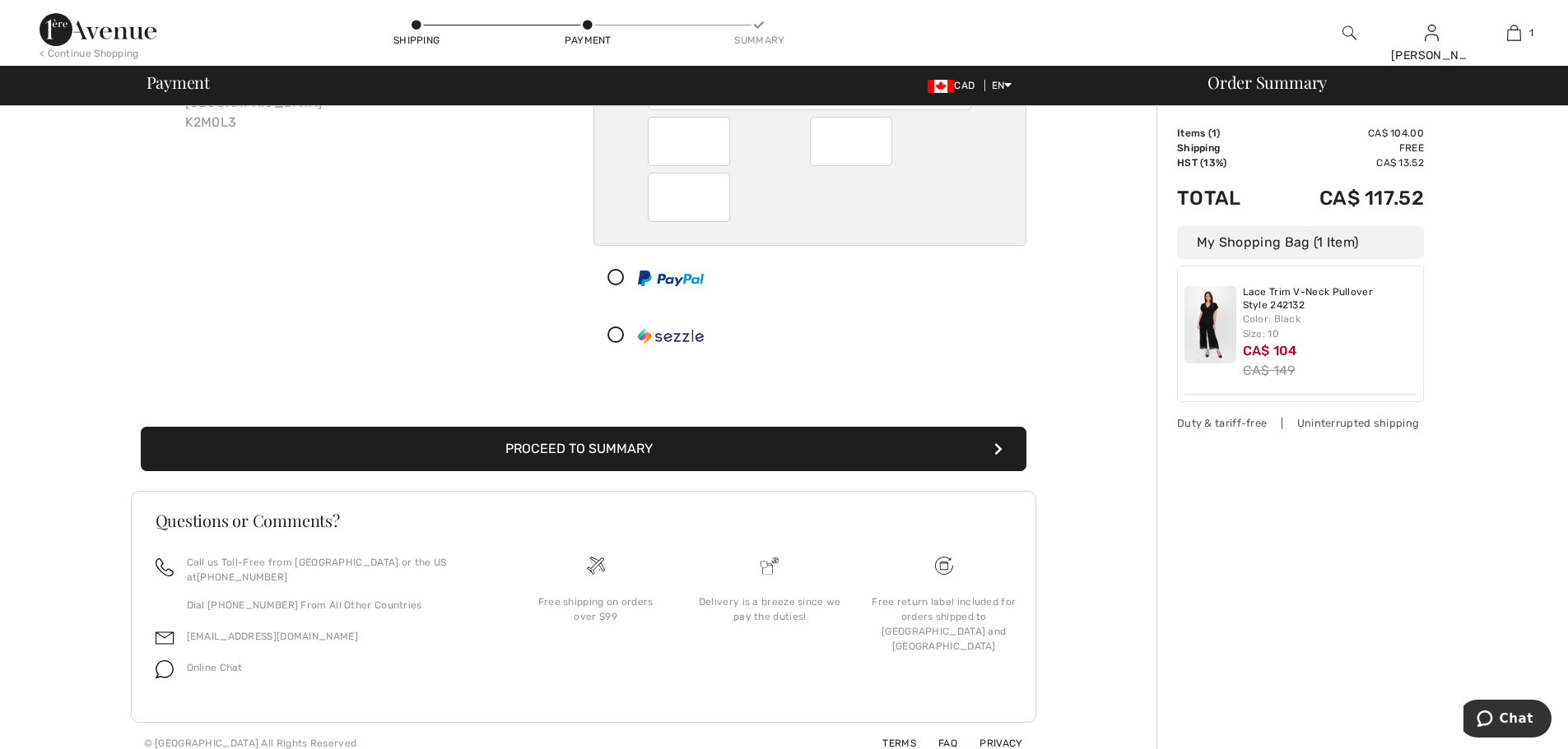
click at [625, 459] on button "Proceed to Summary" at bounding box center [584, 449] width 885 height 44
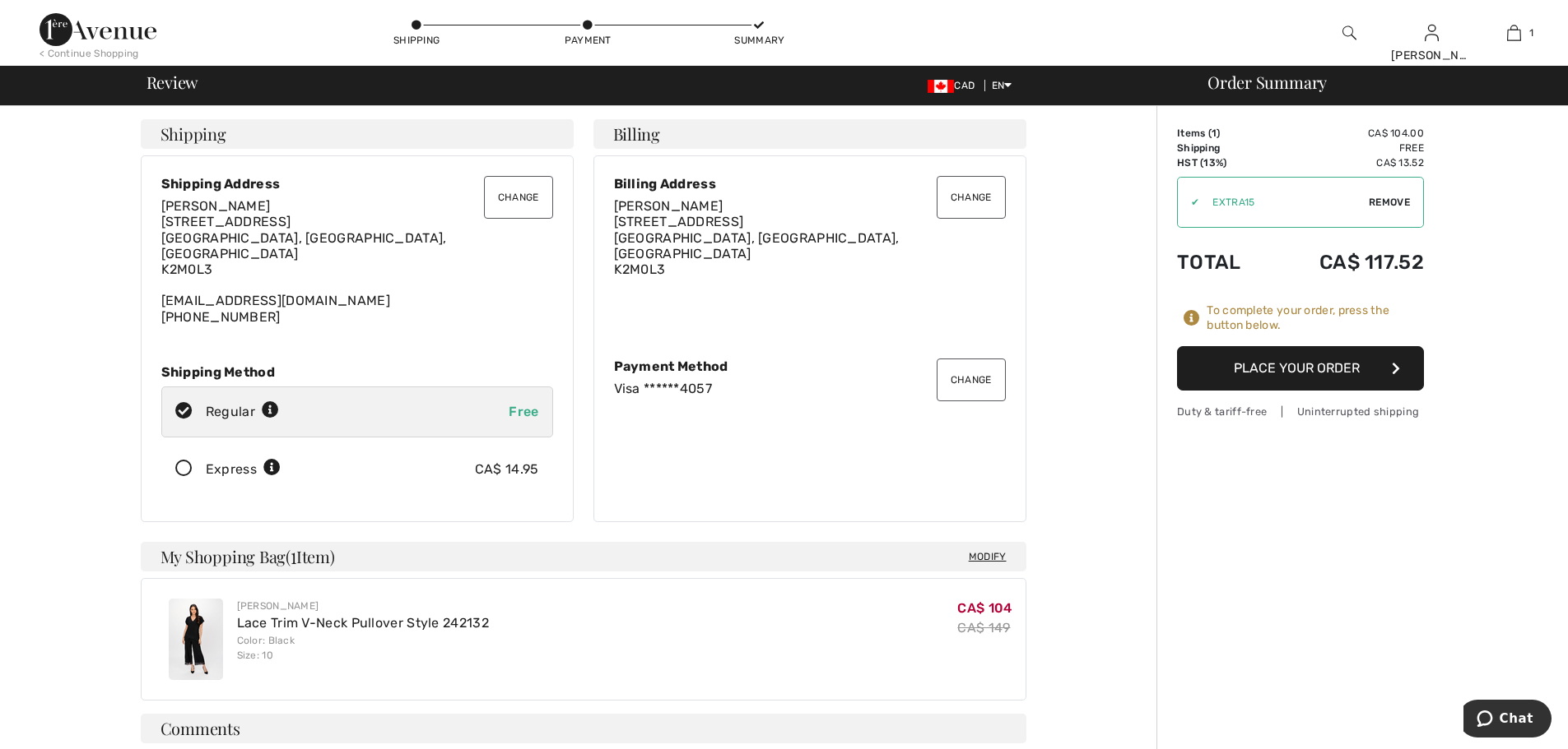
click at [1281, 362] on button "Place Your Order" at bounding box center [1300, 369] width 247 height 44
